Goal: Information Seeking & Learning: Learn about a topic

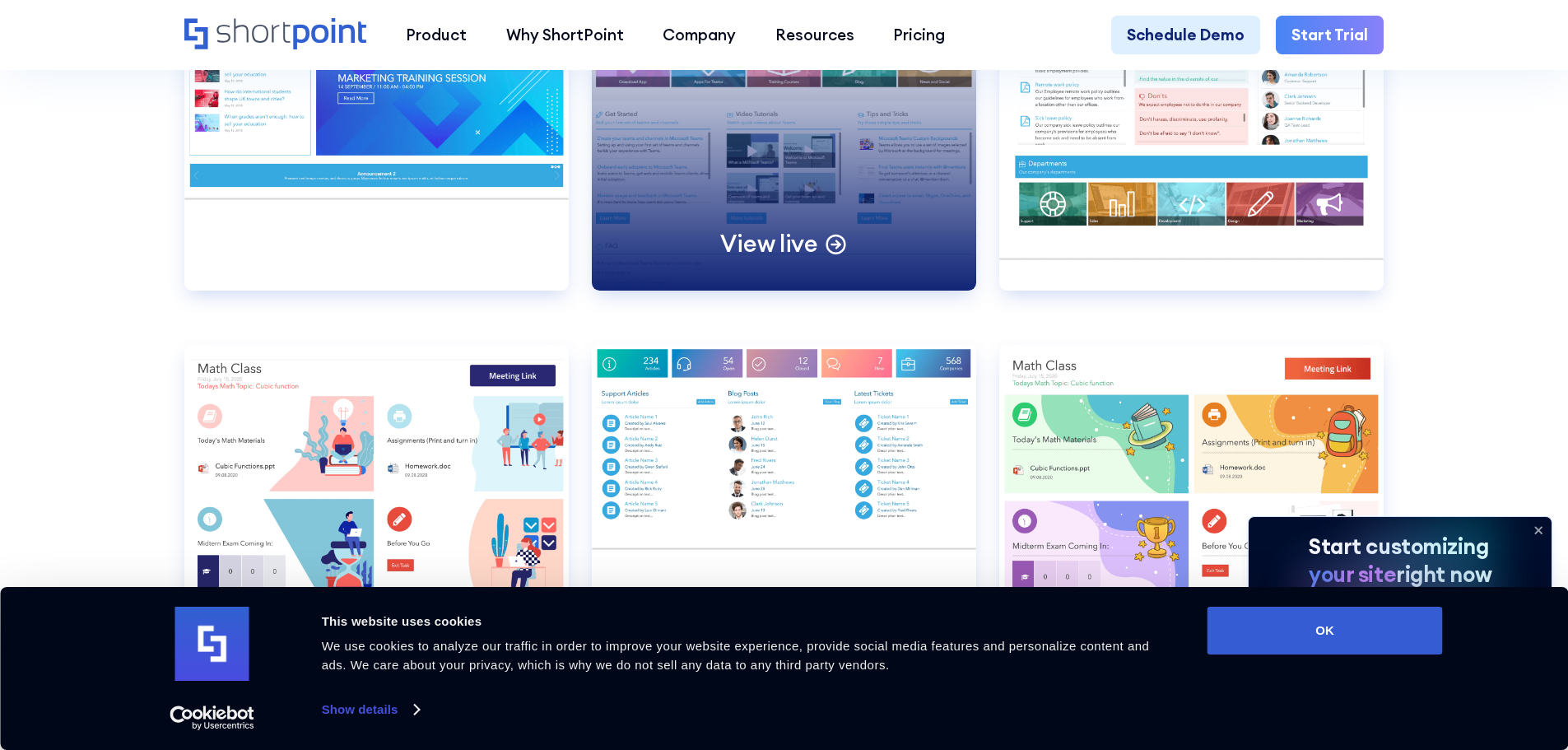
scroll to position [10449, 0]
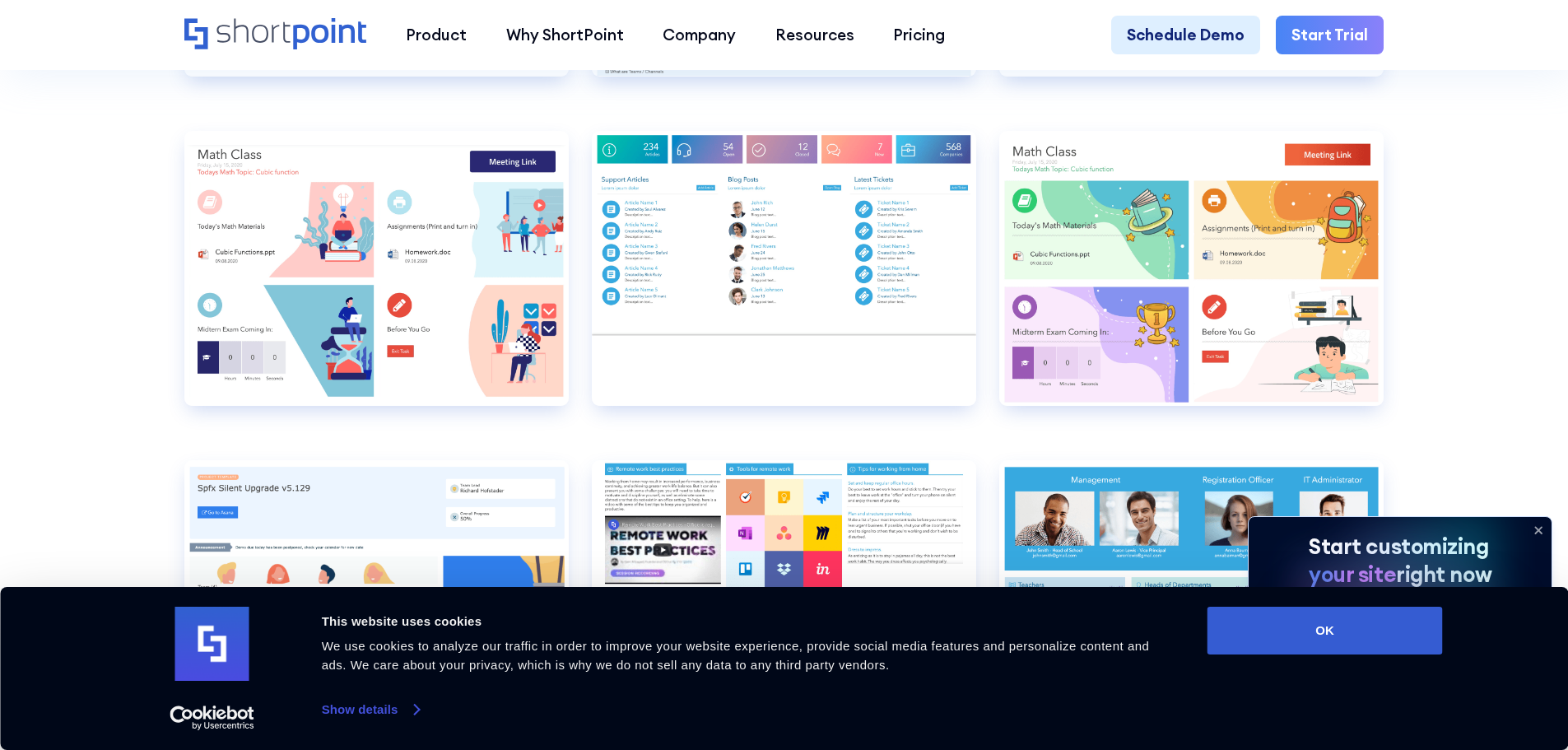
click at [415, 712] on link "Show details" at bounding box center [370, 708] width 97 height 24
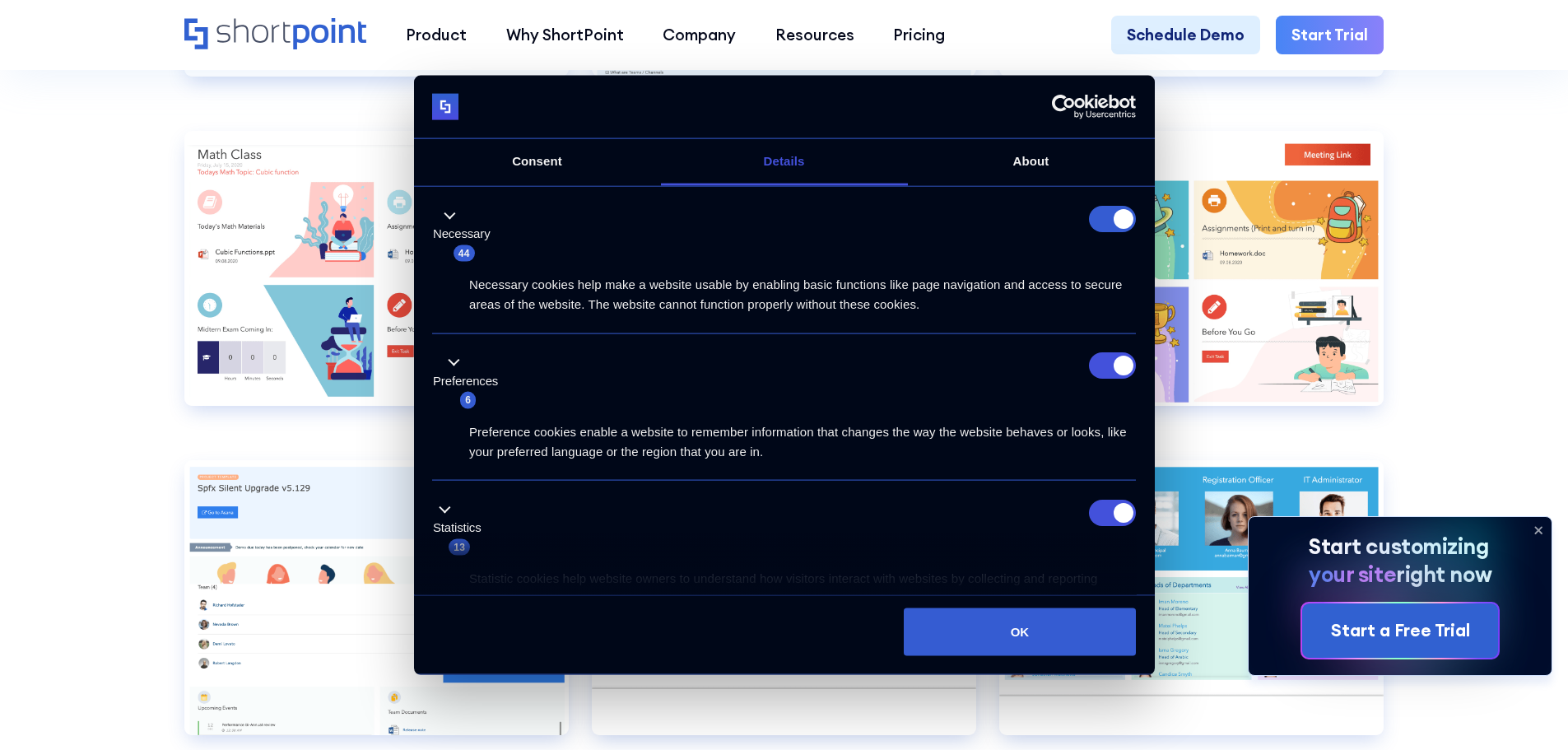
click at [1113, 215] on form at bounding box center [1112, 218] width 47 height 26
click at [1109, 366] on input "Preferences" at bounding box center [1112, 365] width 47 height 26
checkbox input "false"
click at [1109, 495] on li "Statistics 13 Statistic cookies help website owners to understand how visitors …" at bounding box center [784, 553] width 703 height 147
click at [1101, 501] on input "Statistics" at bounding box center [1112, 511] width 47 height 26
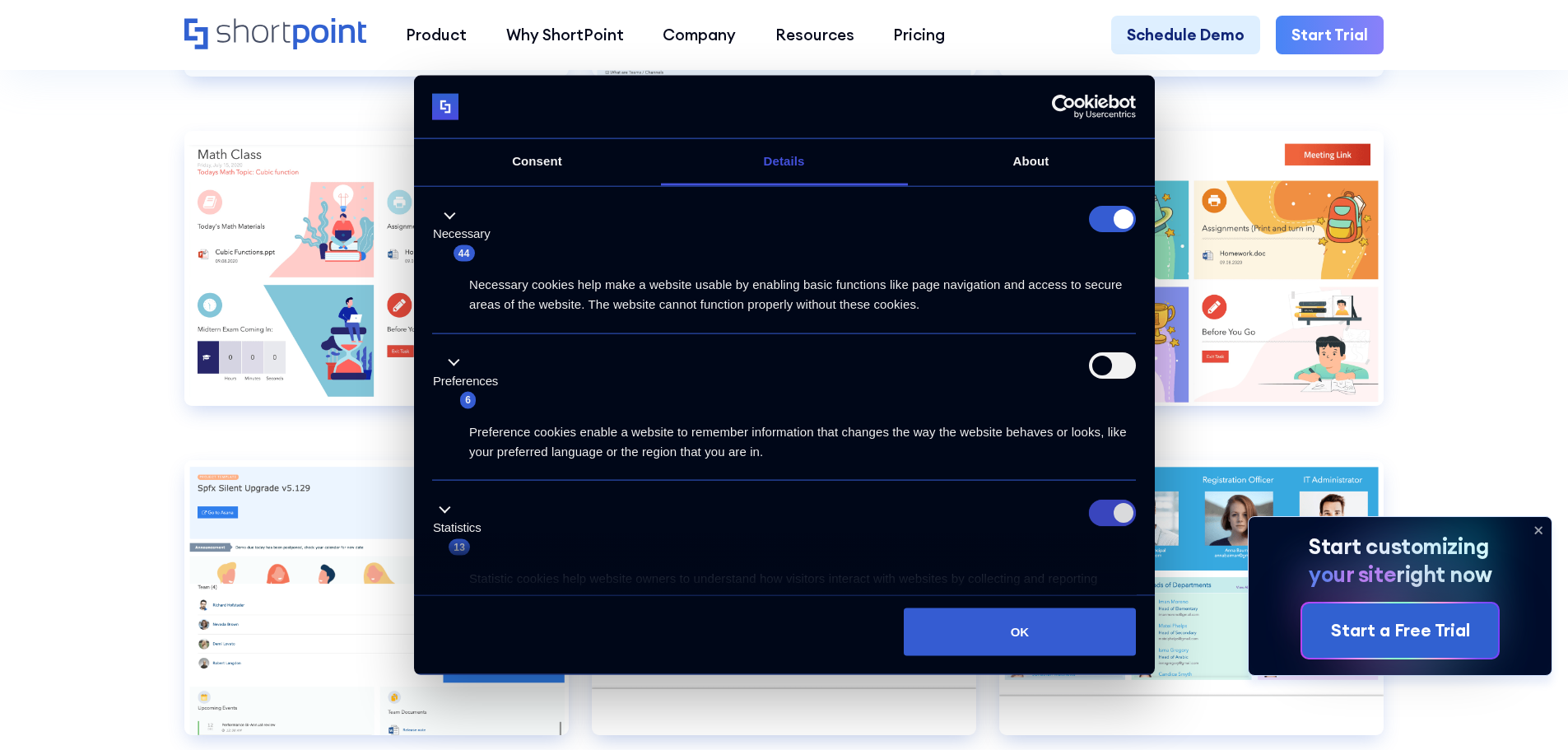
checkbox input "false"
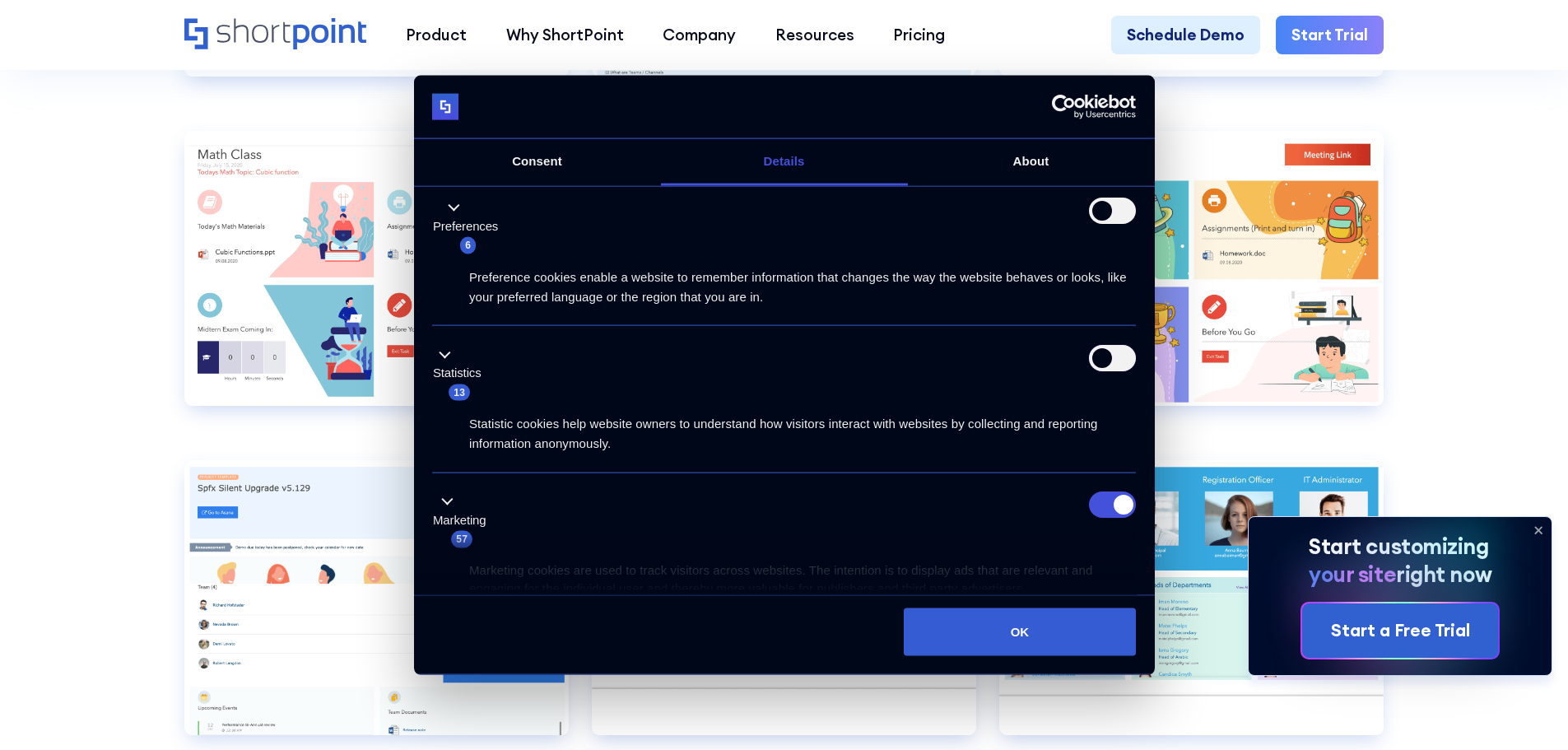
scroll to position [348, 0]
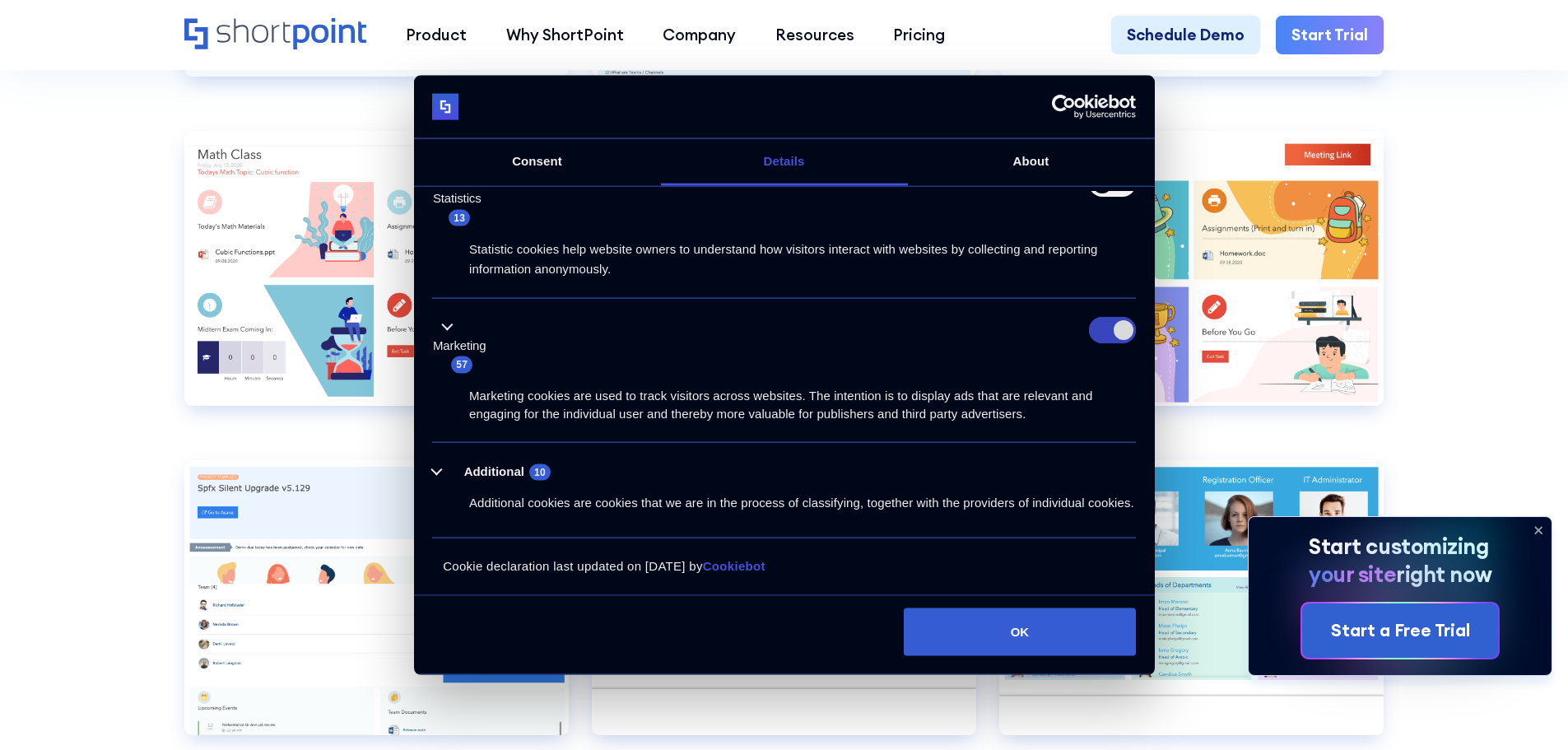
click at [1111, 317] on input "Marketing" at bounding box center [1112, 329] width 47 height 26
checkbox input "false"
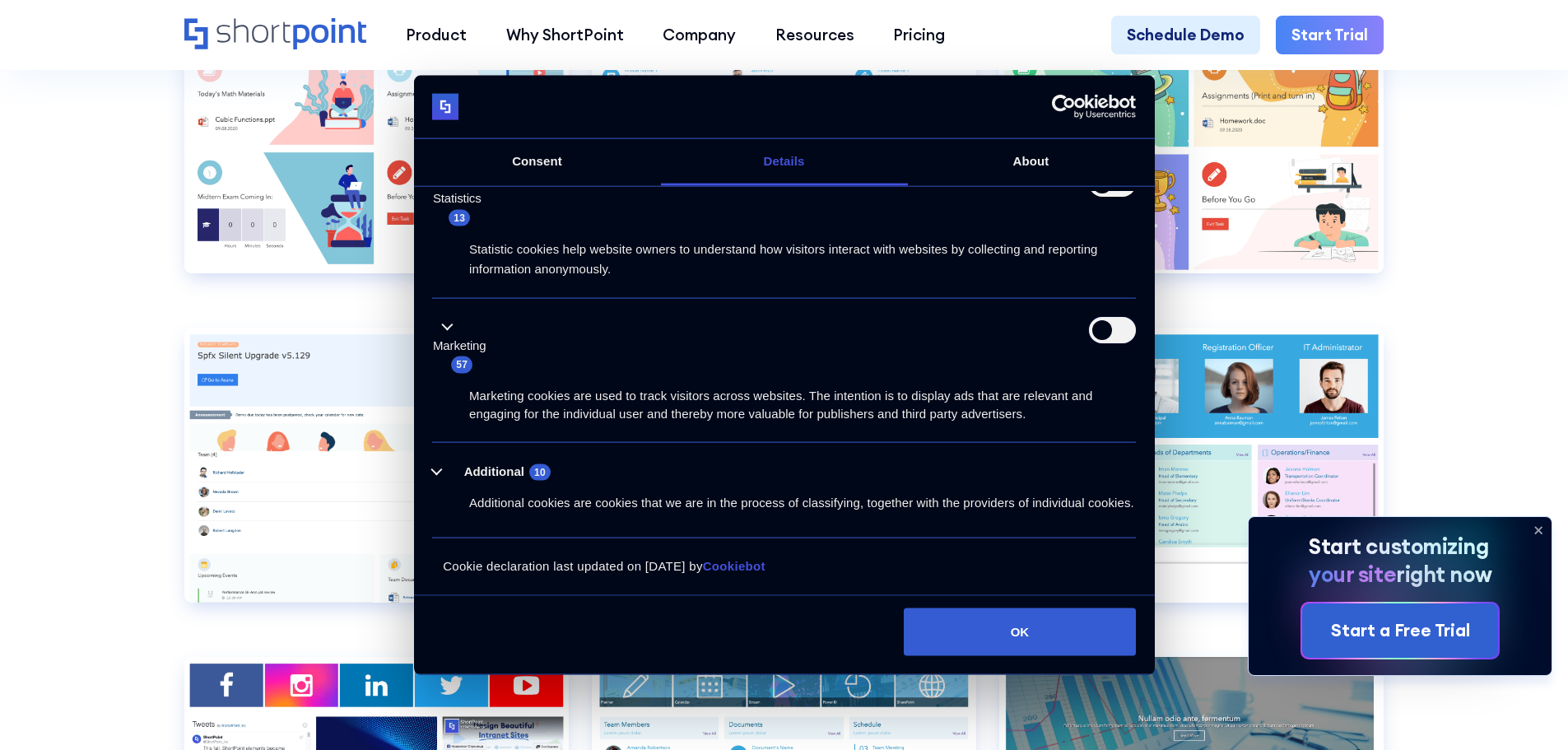
scroll to position [10697, 0]
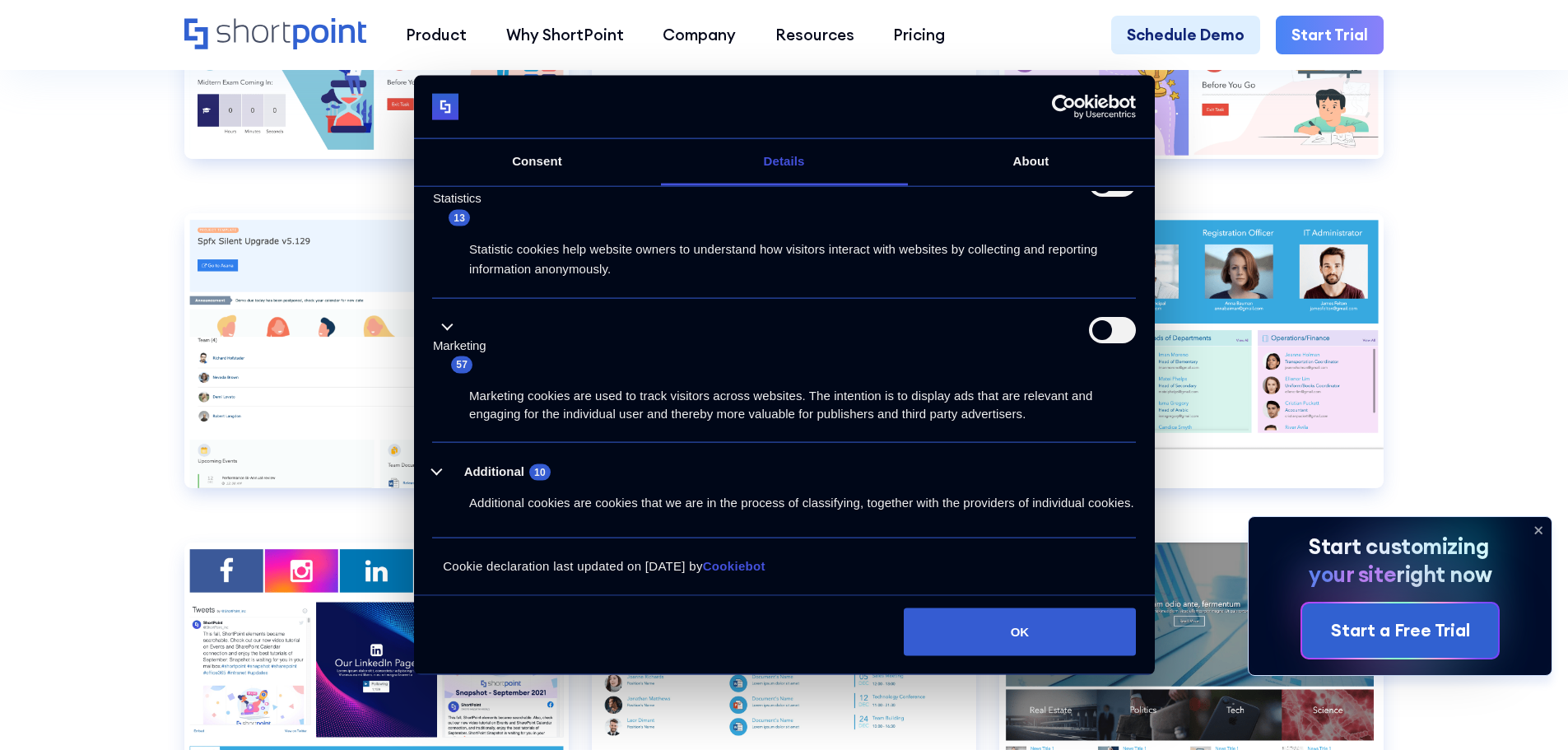
click at [432, 442] on li "Additional 10 Additional cookies are cookies that we are in the process of clas…" at bounding box center [784, 490] width 703 height 96
click at [447, 461] on button "Additional 10" at bounding box center [496, 471] width 128 height 21
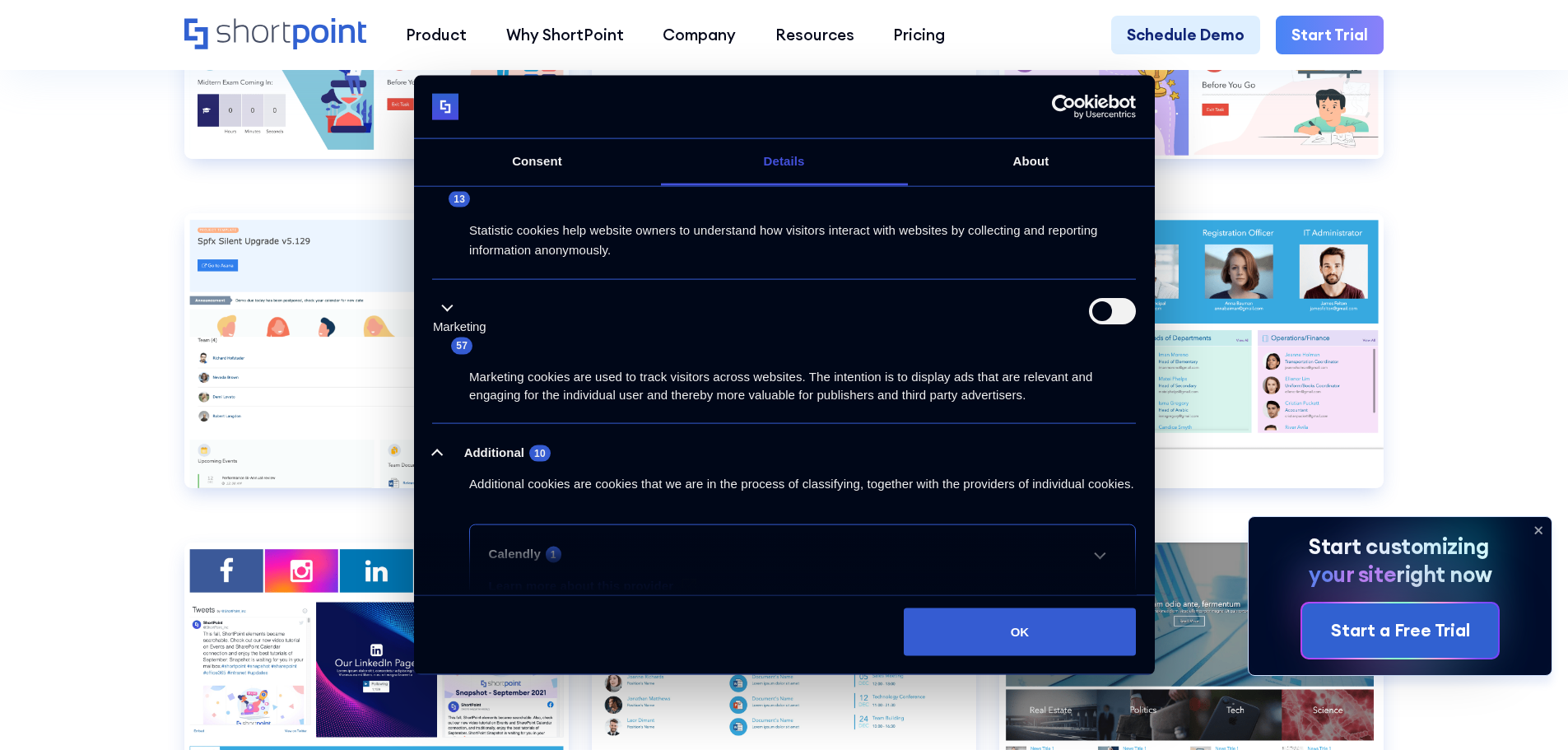
scroll to position [759, 0]
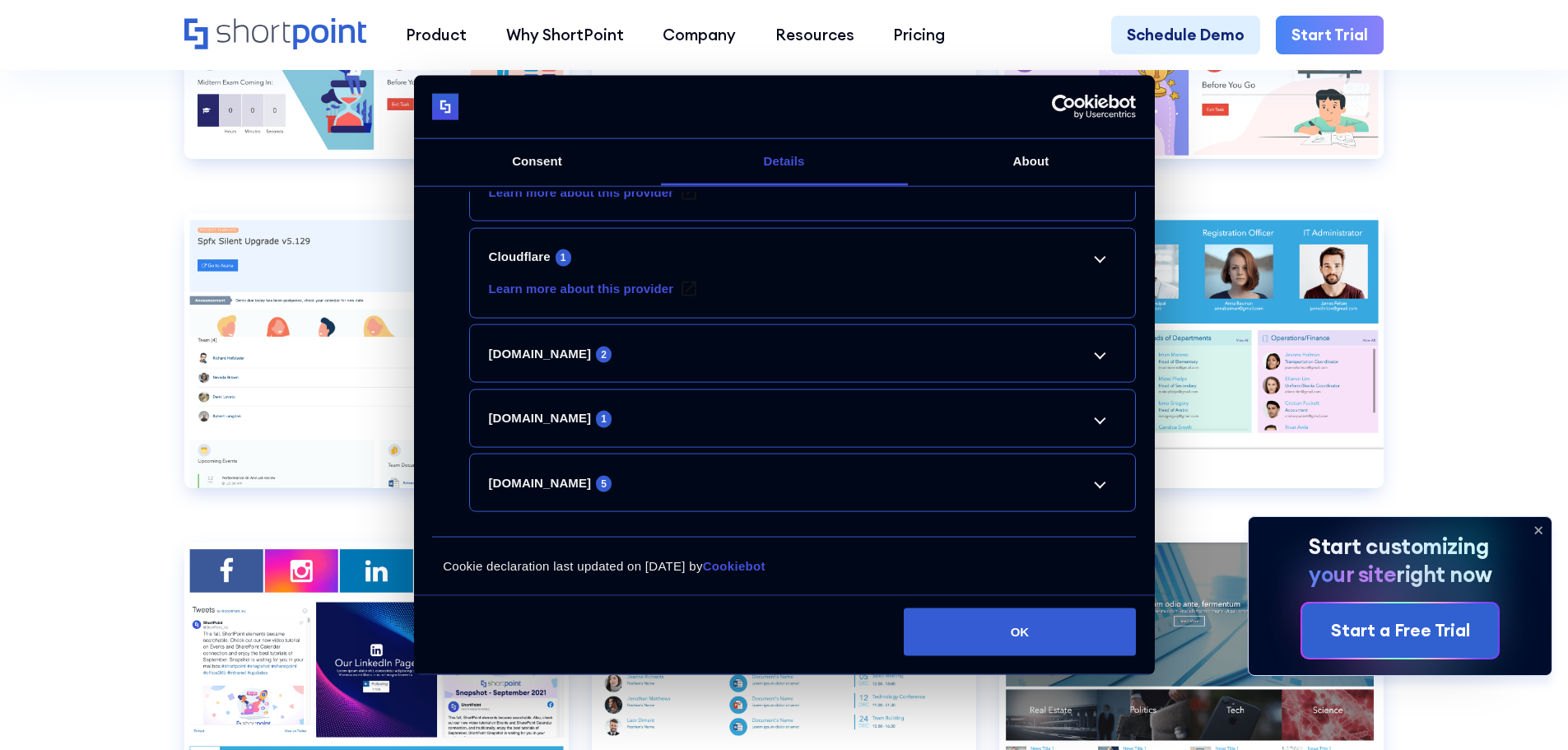
click at [1086, 270] on li "Cloudflare 1 Learn more about this provider cf.turnstile.u Pending Maximum Stor…" at bounding box center [803, 273] width 666 height 90
click at [1095, 253] on link "Cloudflare 1" at bounding box center [803, 257] width 628 height 20
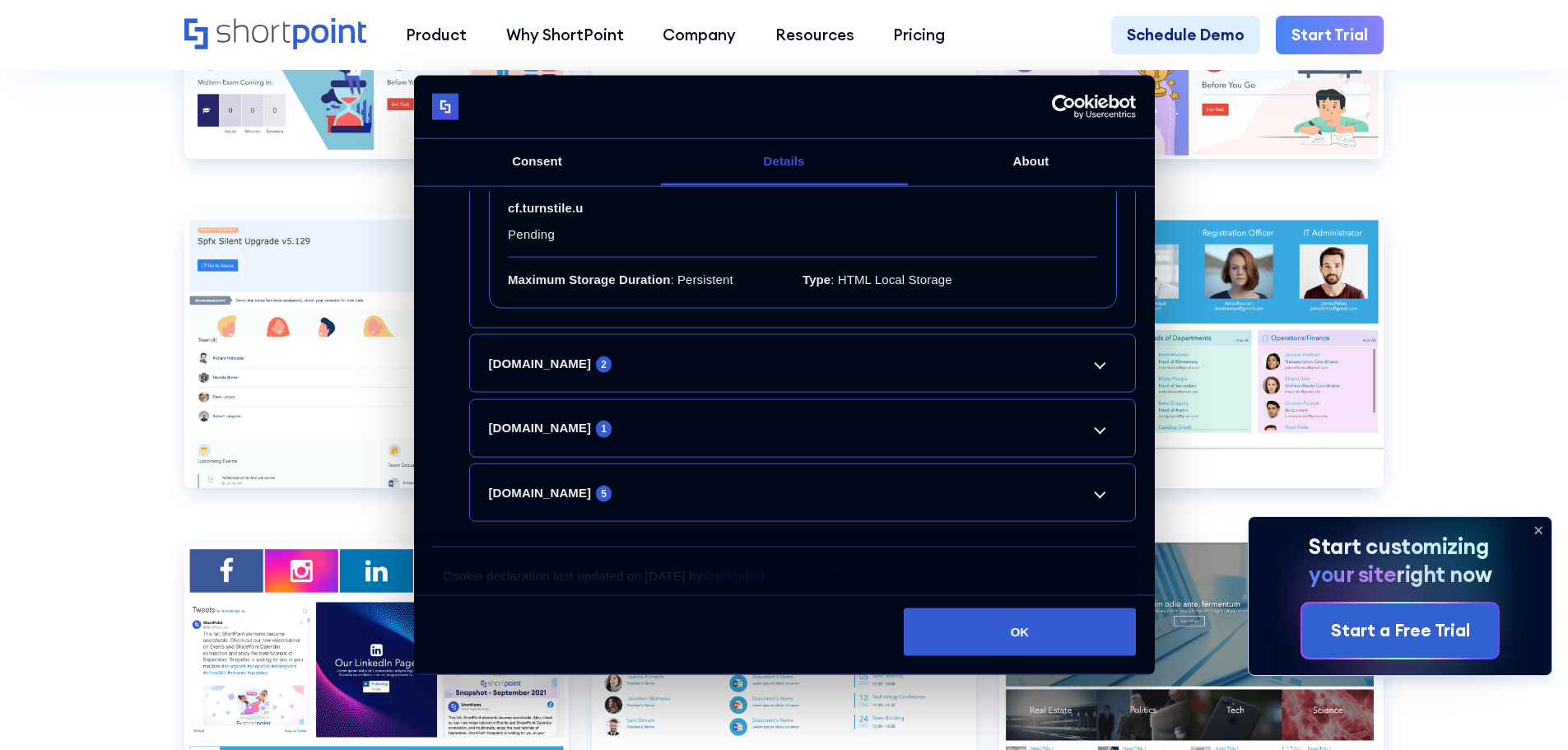
scroll to position [924, 0]
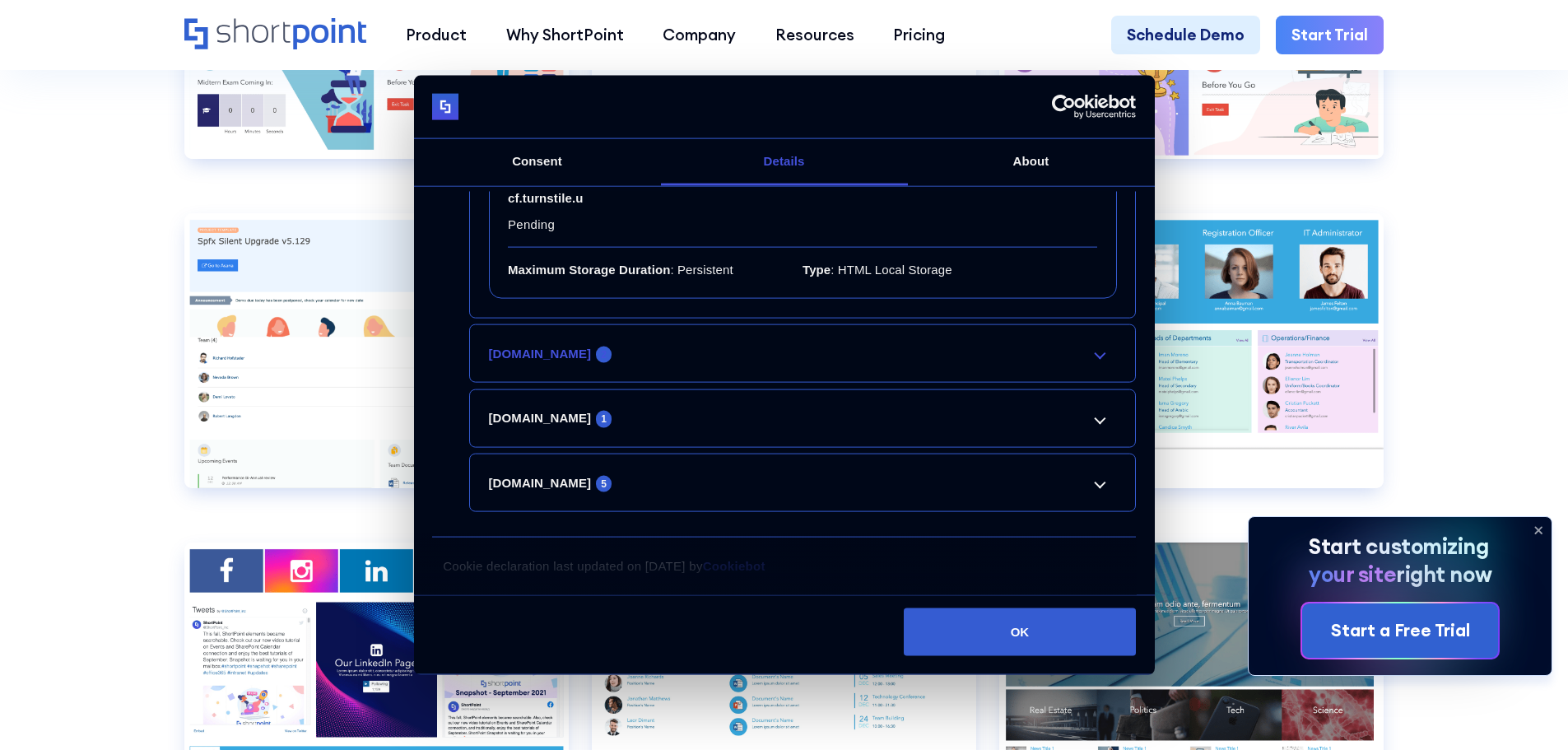
click at [1090, 355] on link "[DOMAIN_NAME] 2" at bounding box center [803, 353] width 628 height 20
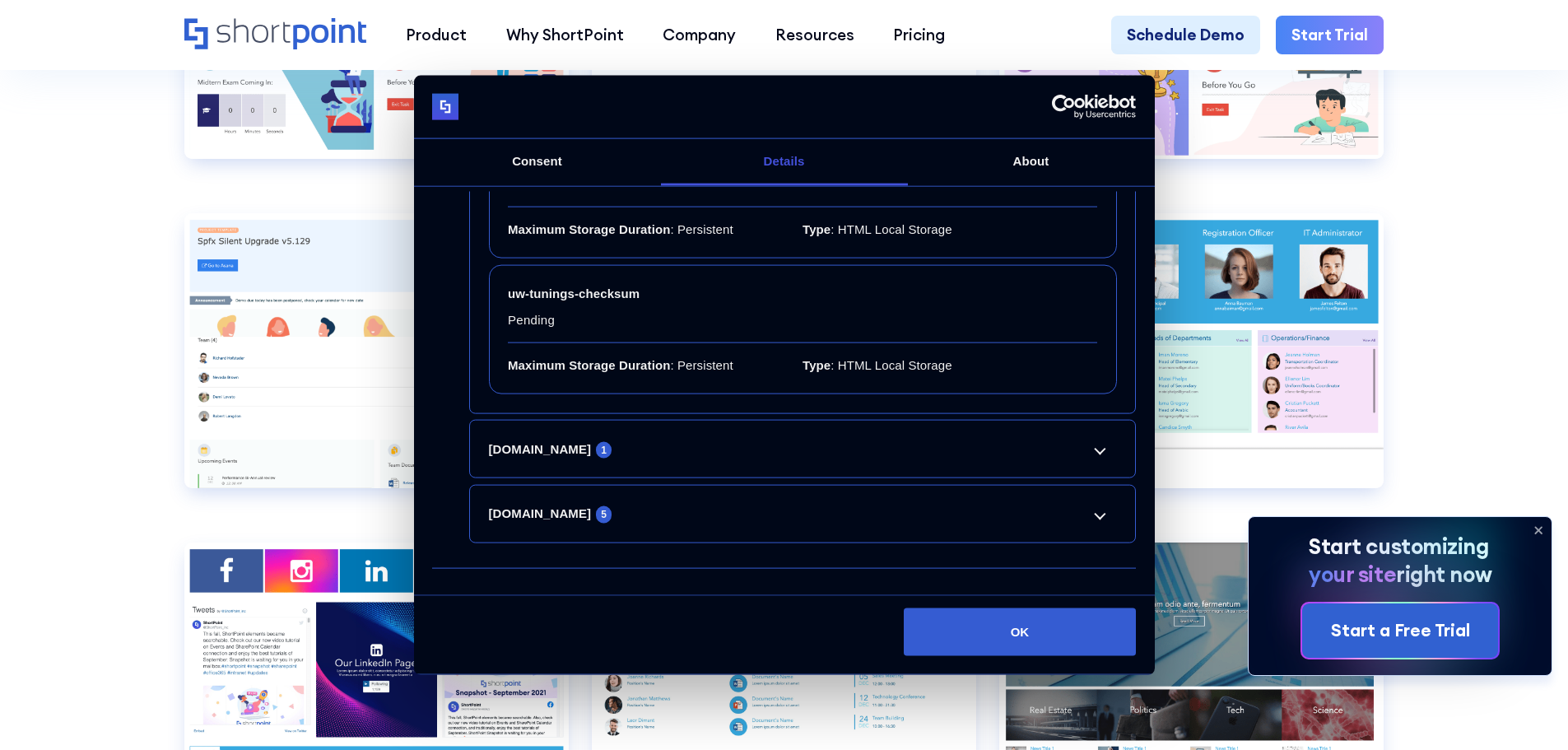
scroll to position [1247, 0]
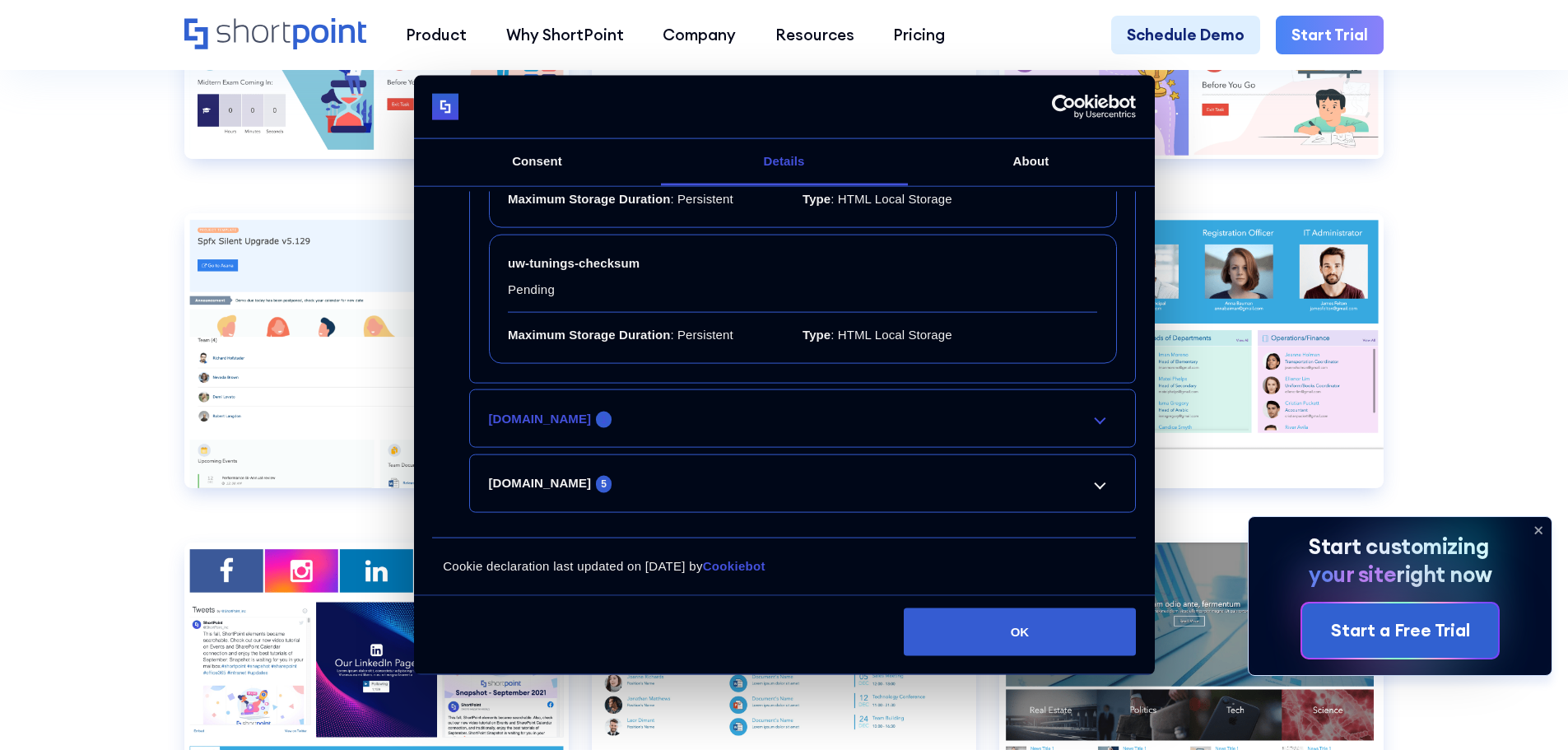
click at [796, 414] on link "[DOMAIN_NAME] 1" at bounding box center [803, 418] width 628 height 20
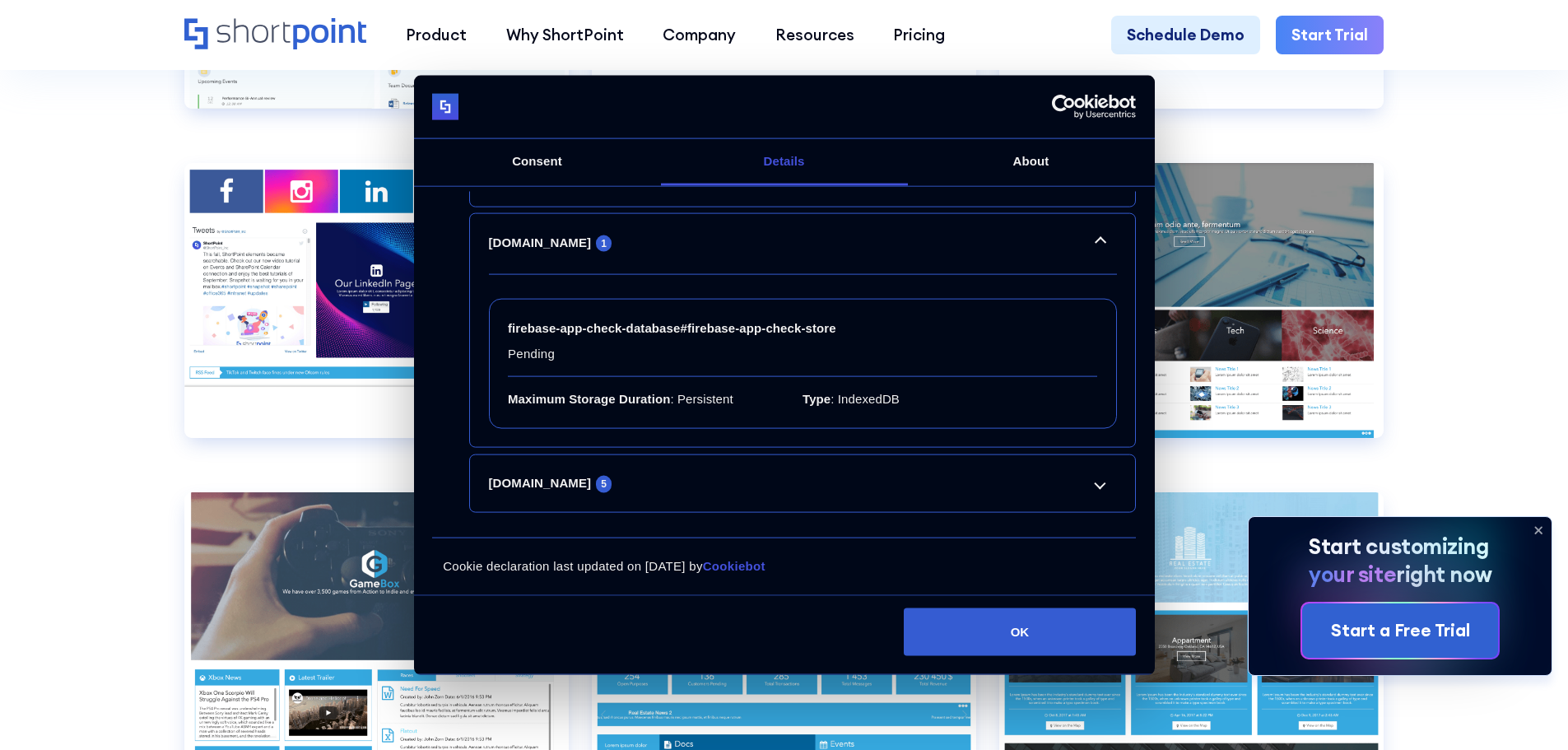
scroll to position [11108, 0]
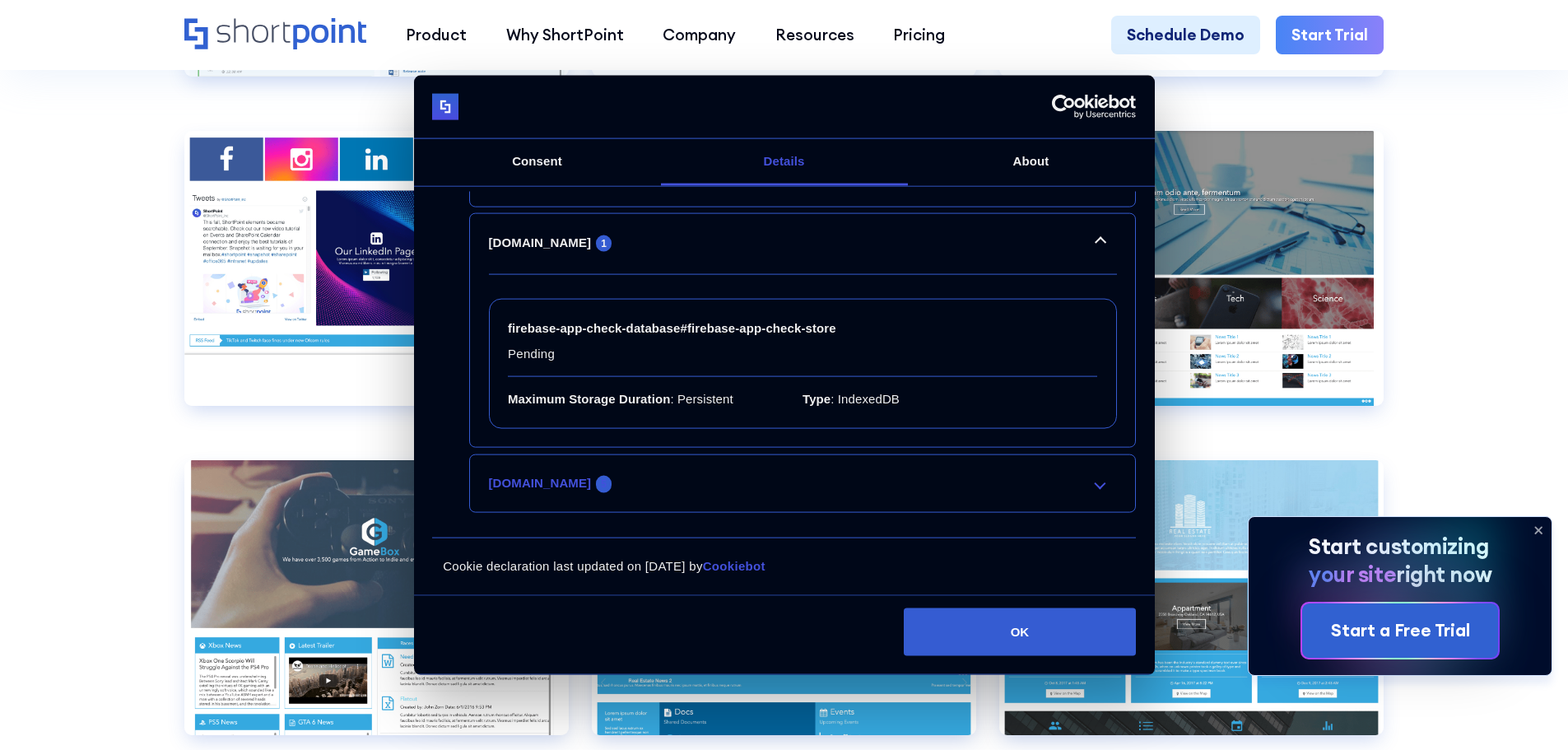
click at [812, 480] on link "[DOMAIN_NAME] 5" at bounding box center [803, 483] width 628 height 20
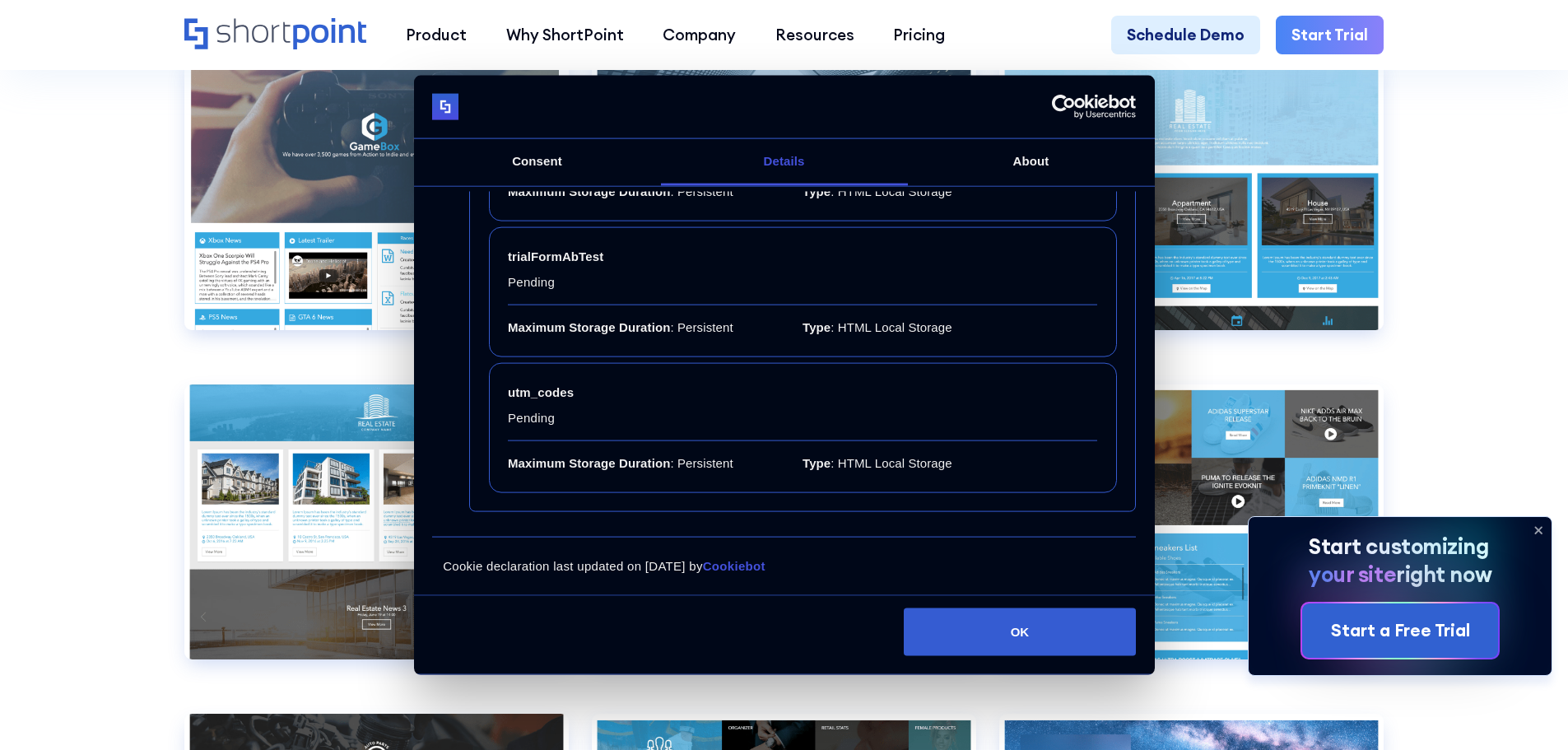
scroll to position [11519, 0]
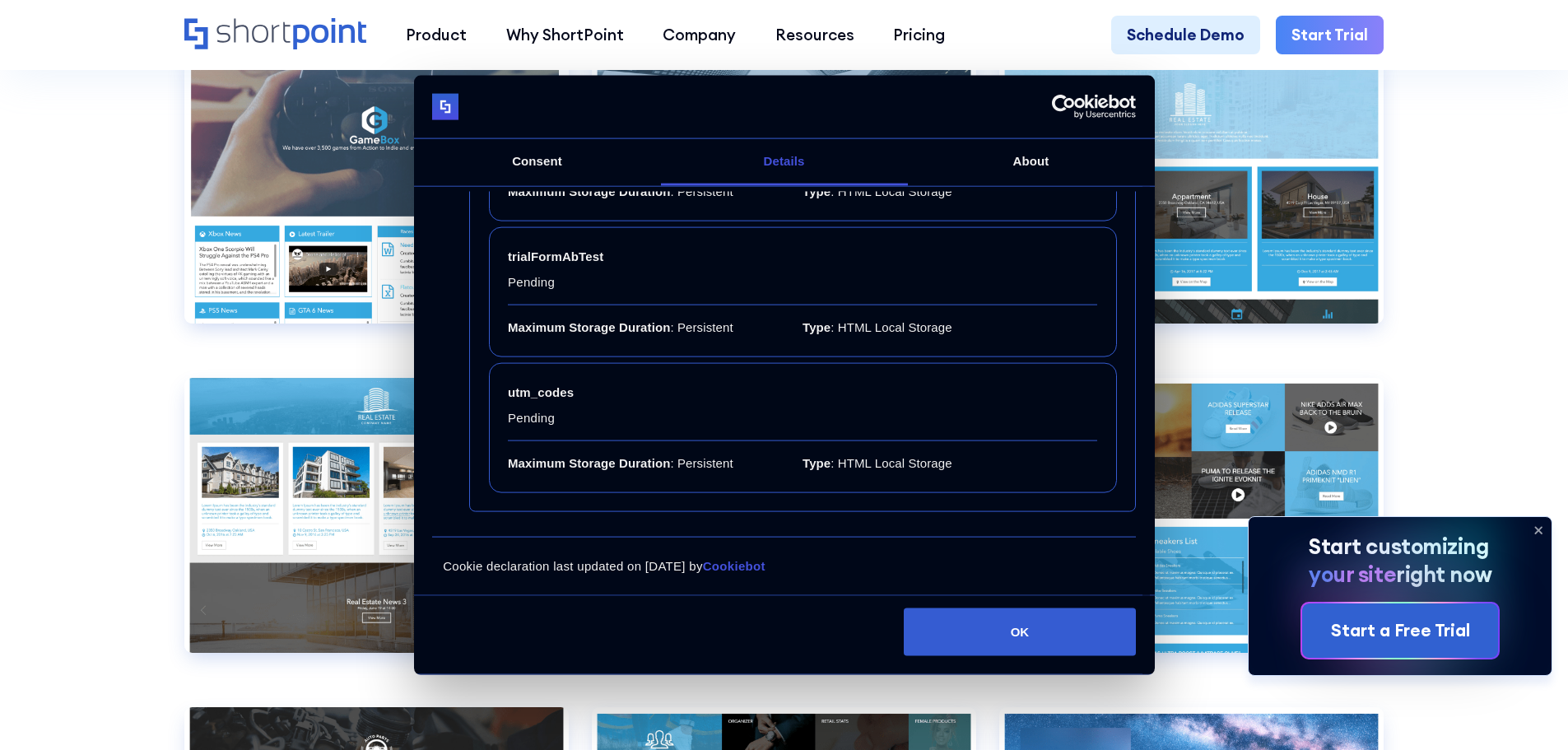
click at [551, 162] on link "Consent" at bounding box center [538, 162] width 247 height 47
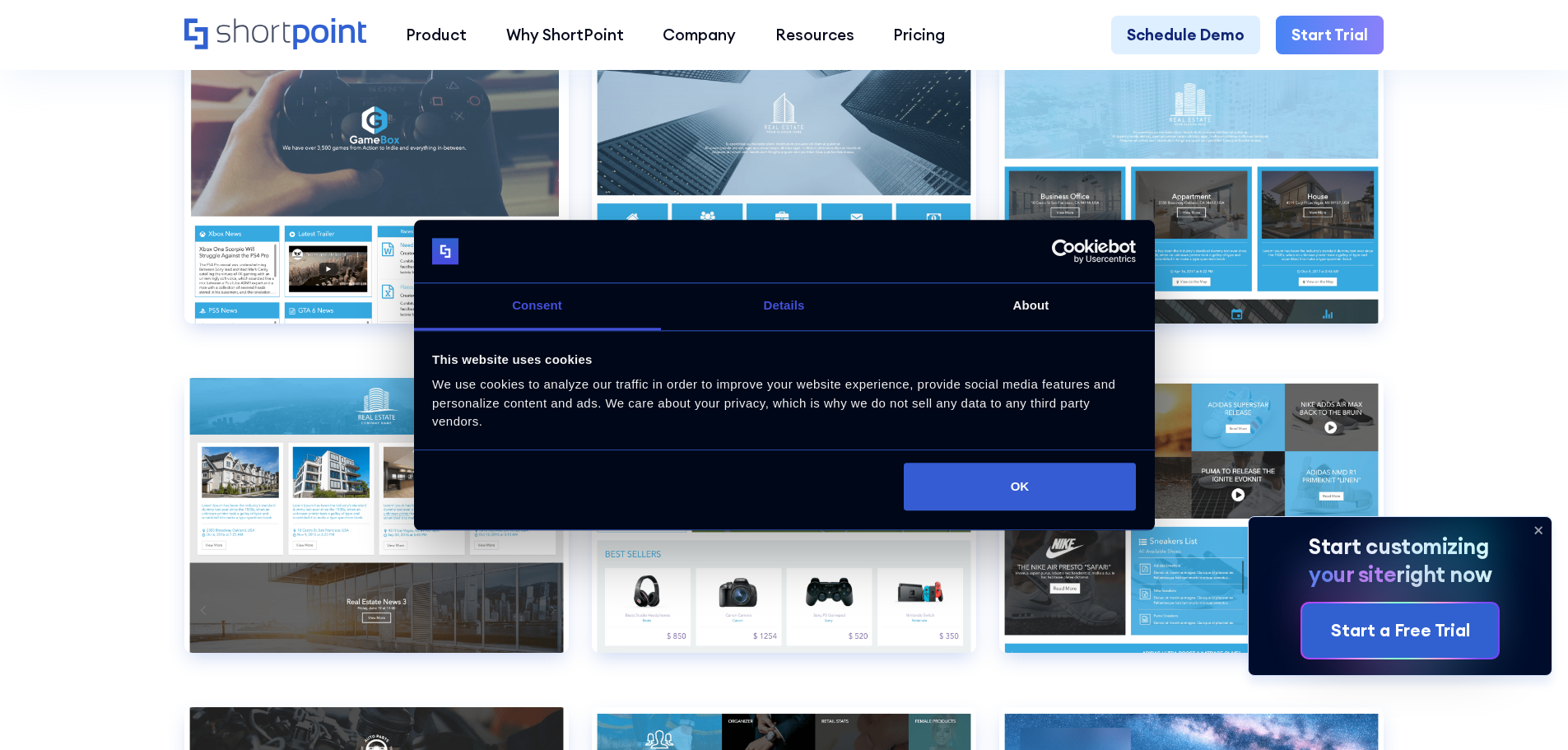
click at [769, 304] on link "Details" at bounding box center [784, 308] width 247 height 47
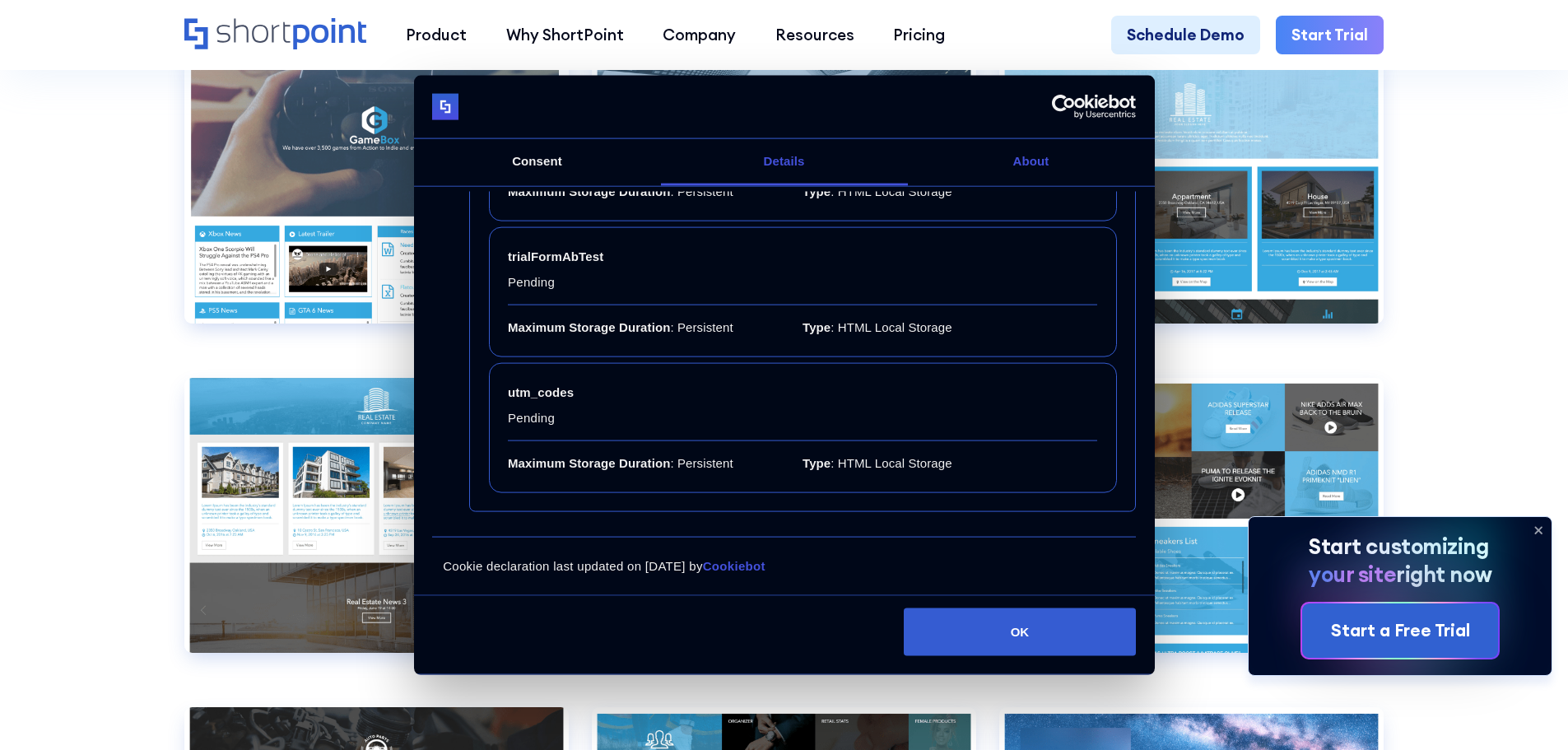
click at [1044, 144] on link "About" at bounding box center [1032, 162] width 247 height 47
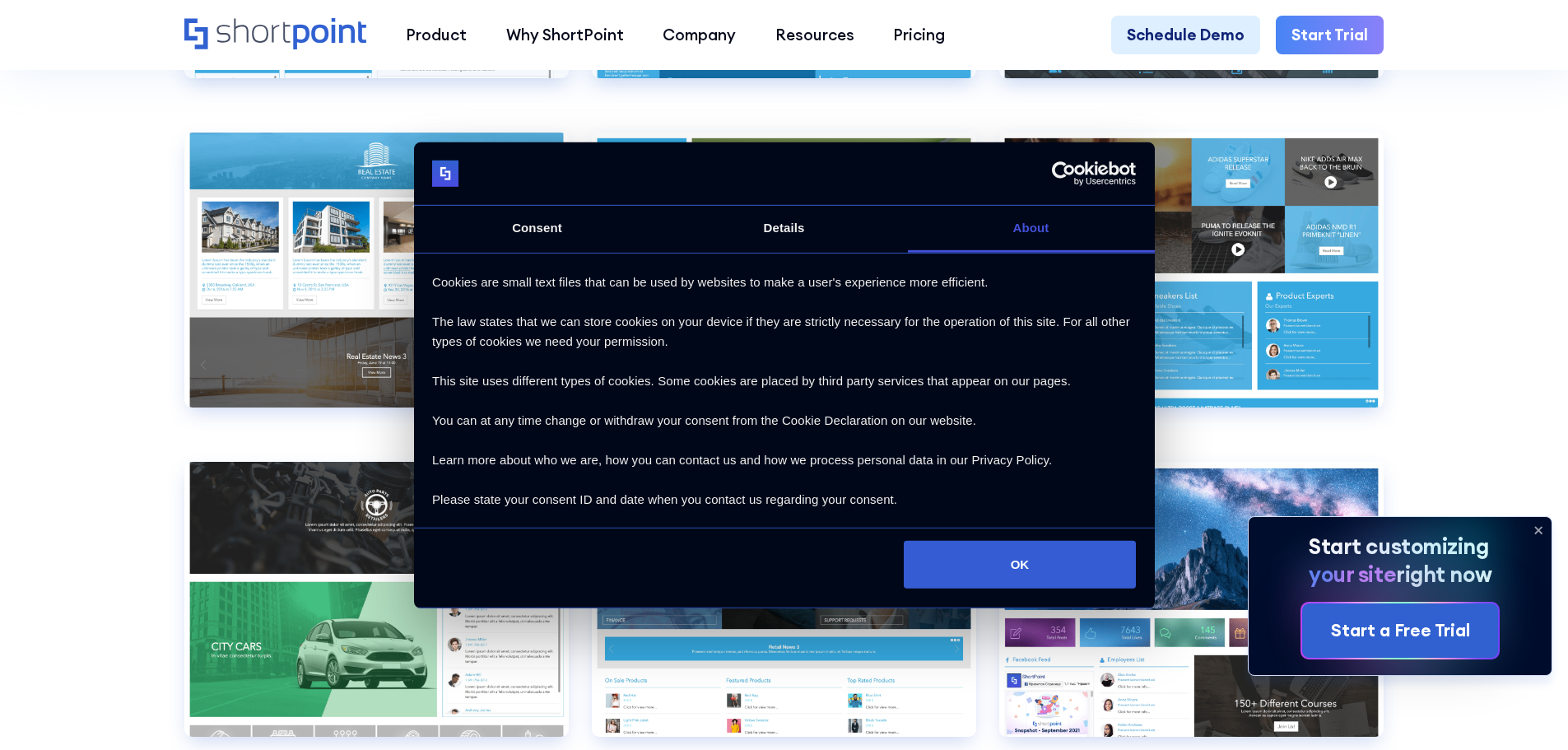
scroll to position [11766, 0]
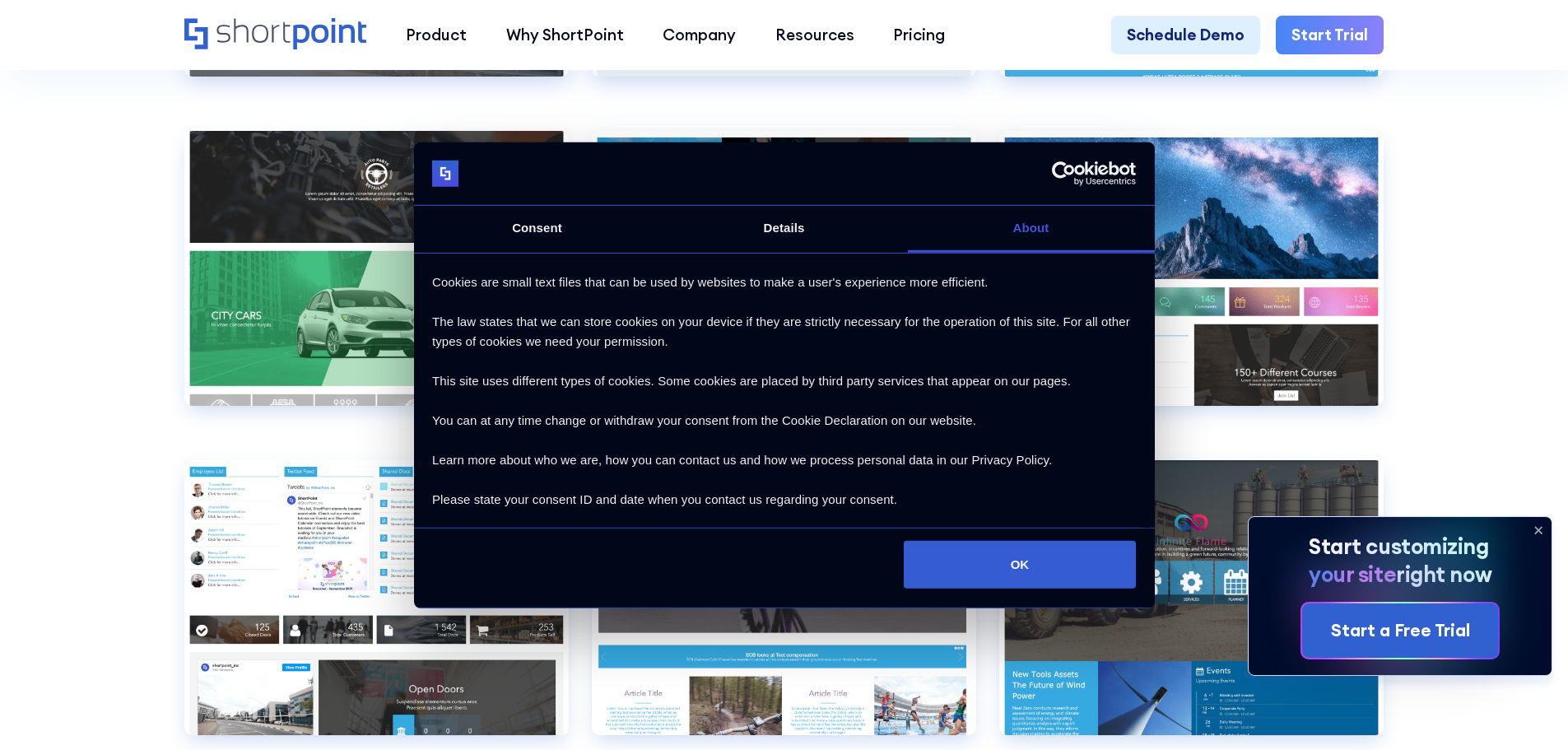
scroll to position [12424, 0]
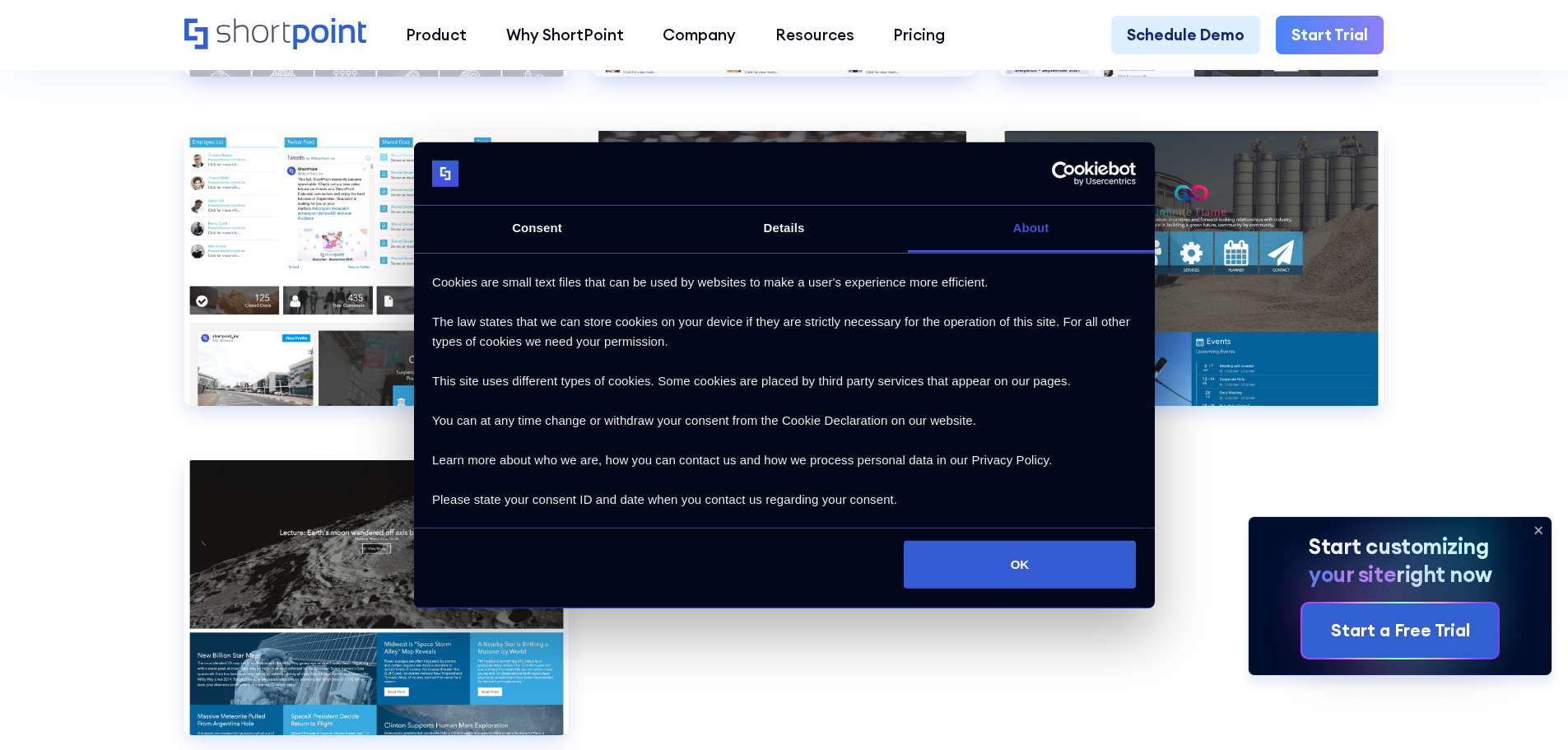
click at [1537, 524] on icon at bounding box center [1537, 530] width 26 height 26
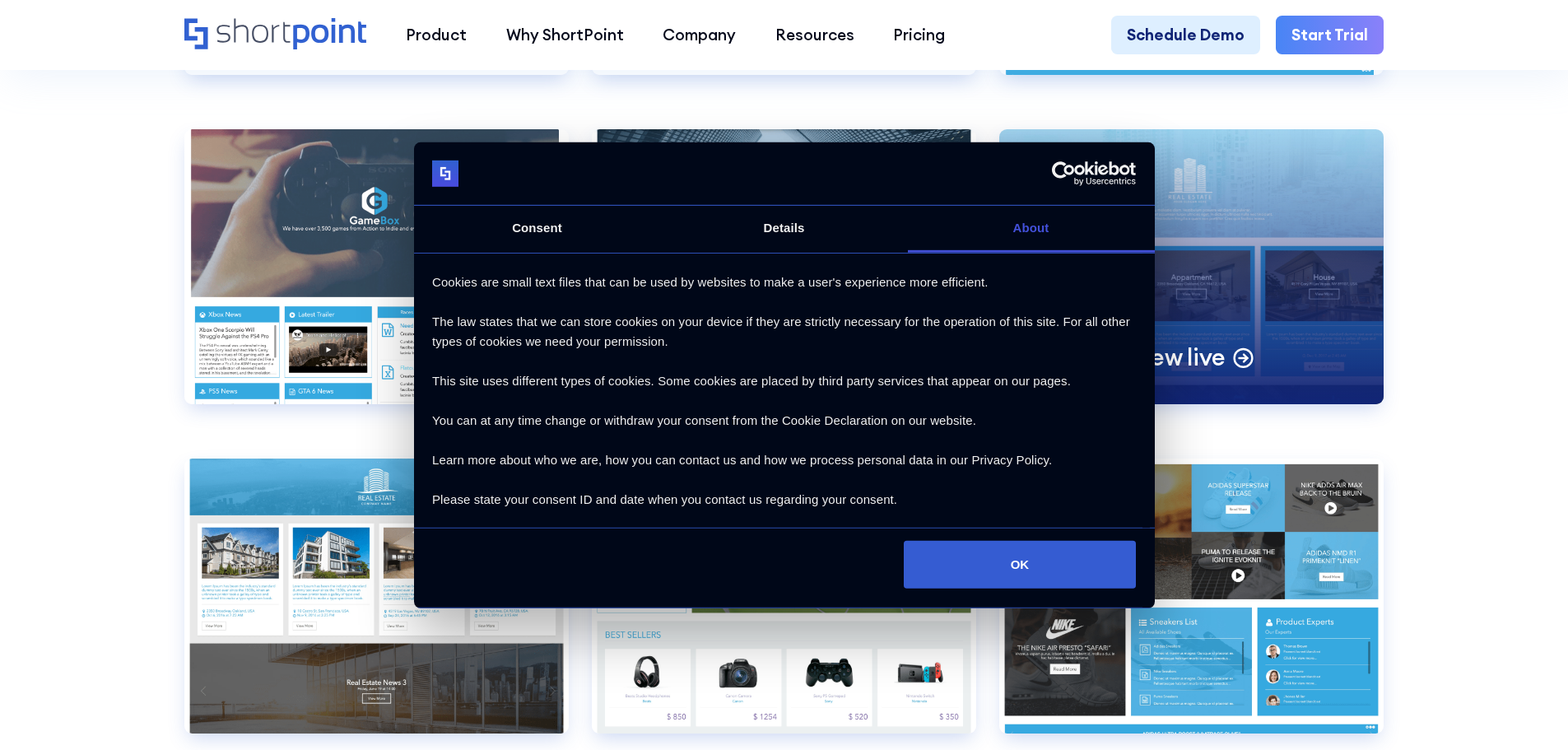
scroll to position [11437, 0]
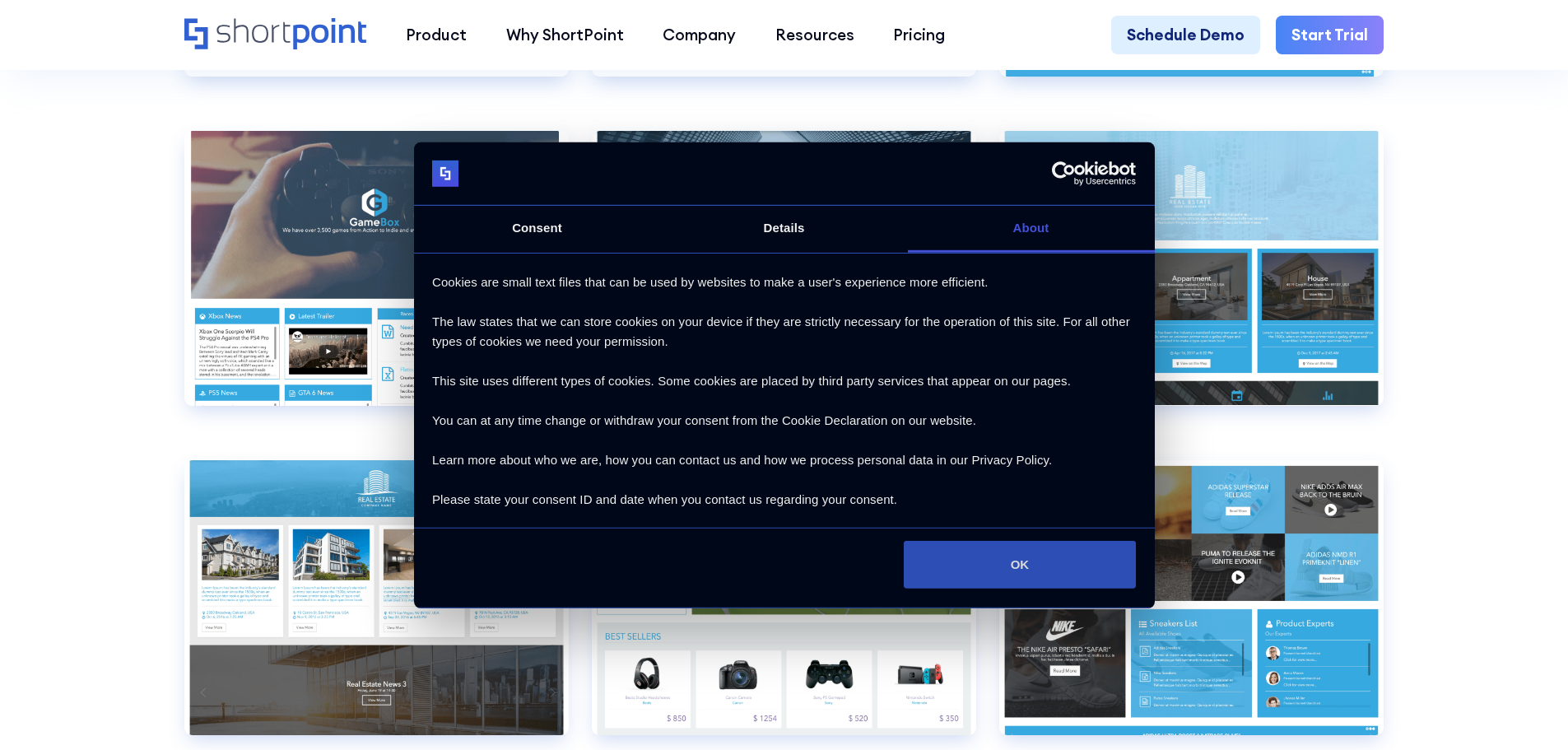
click at [987, 568] on button "OK" at bounding box center [1019, 564] width 232 height 48
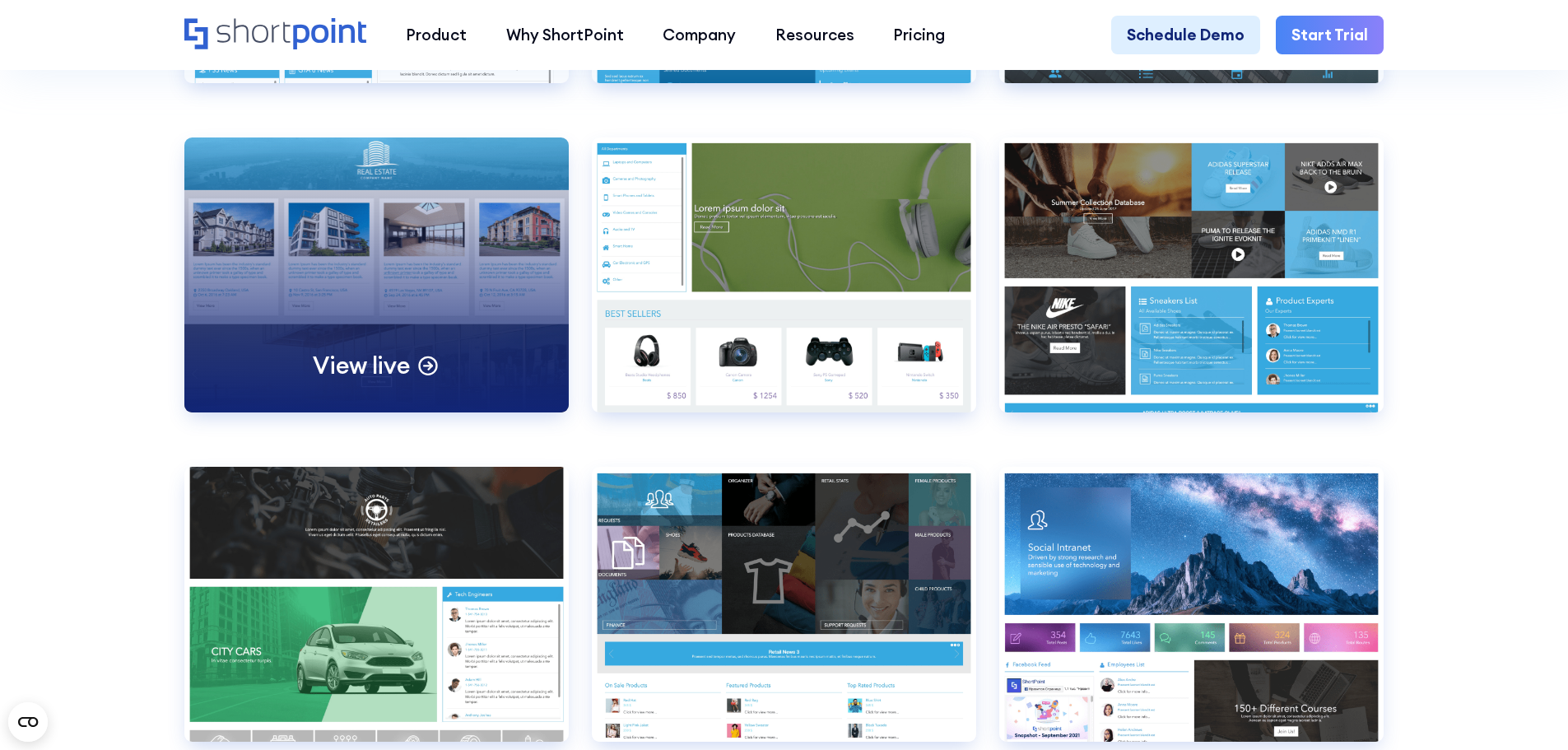
scroll to position [11848, 0]
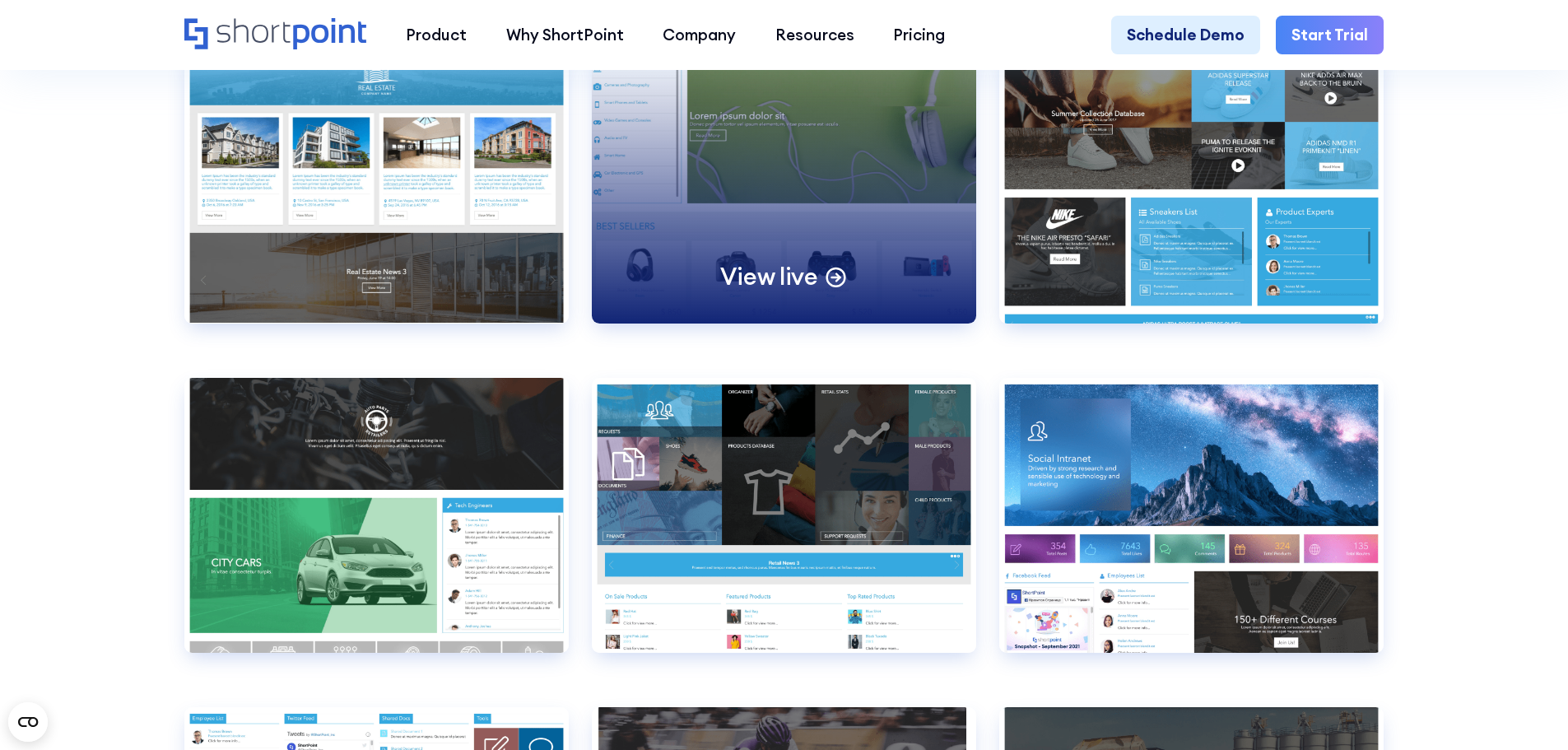
click at [834, 245] on div "View live" at bounding box center [784, 186] width 385 height 274
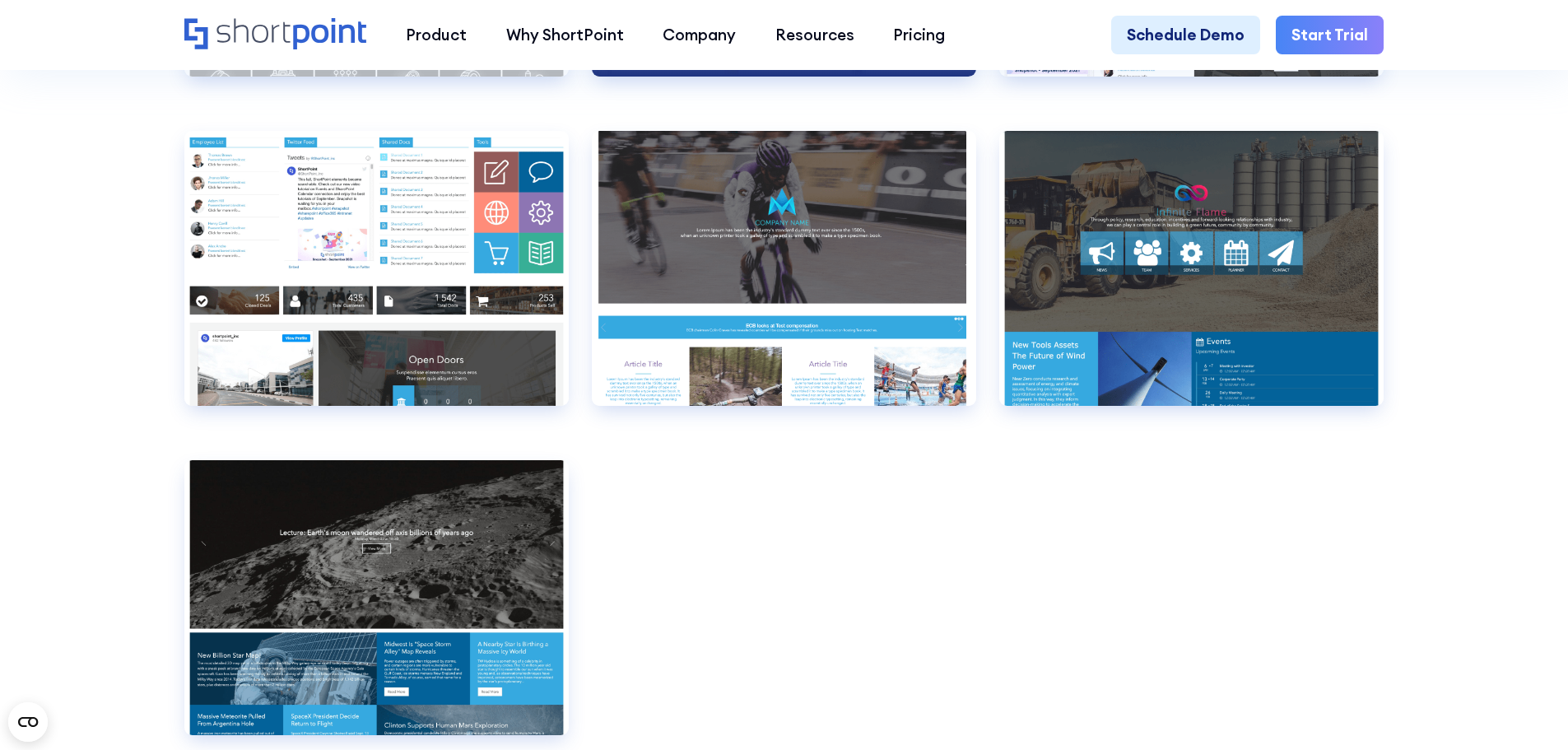
scroll to position [12342, 0]
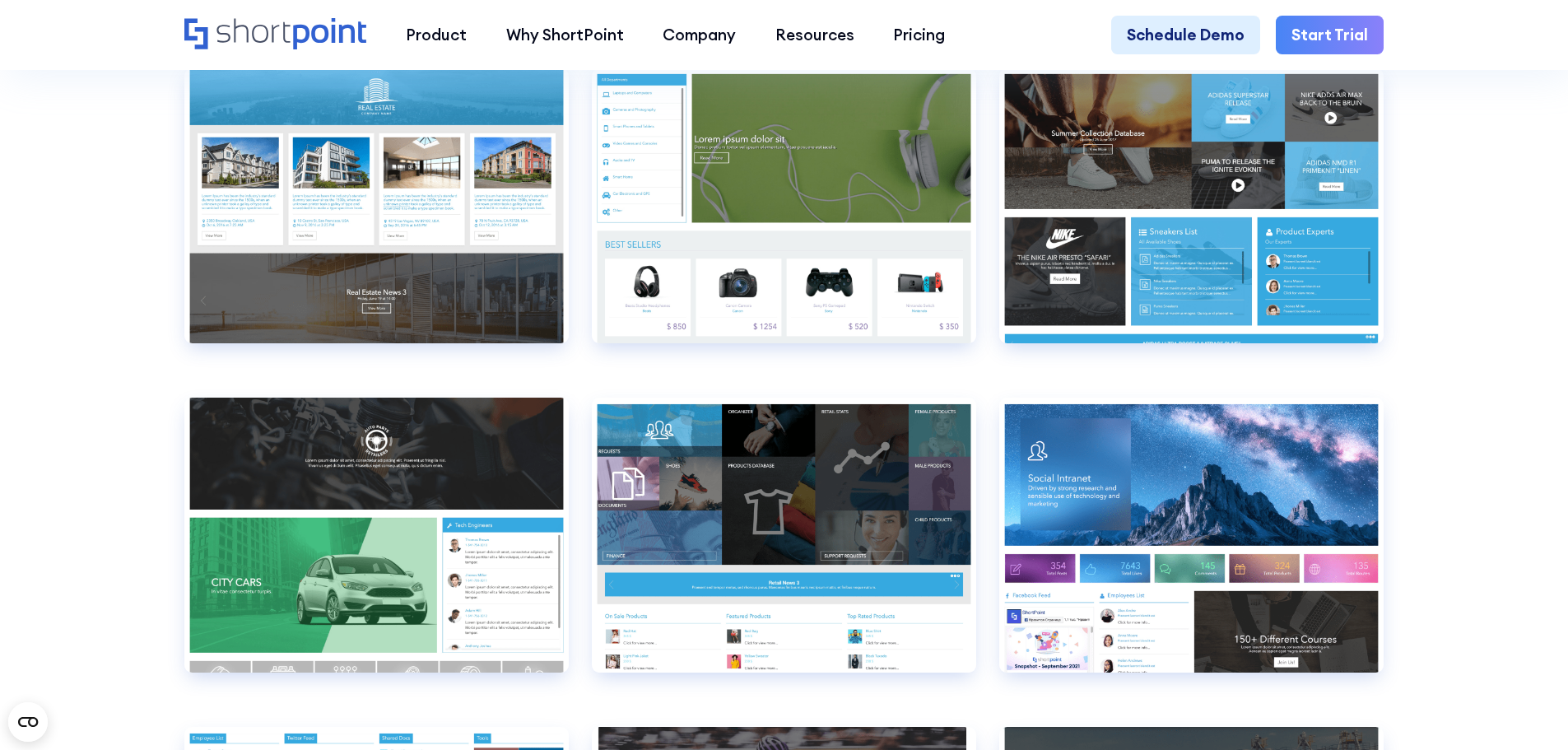
scroll to position [11602, 0]
